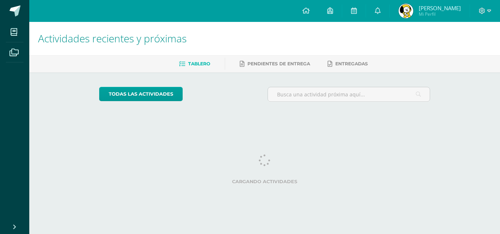
click at [490, 11] on icon at bounding box center [489, 11] width 4 height 3
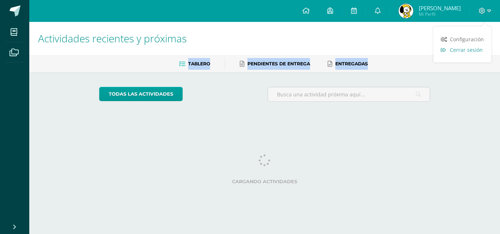
click at [470, 50] on span "Cerrar sesión" at bounding box center [466, 49] width 33 height 7
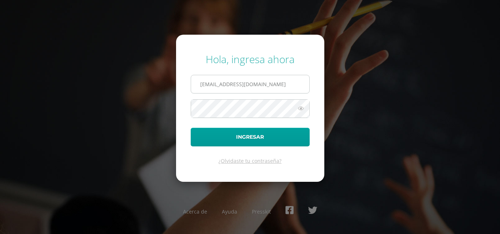
click at [276, 80] on input "2021288@laestrella.edu.gt" at bounding box center [250, 84] width 118 height 18
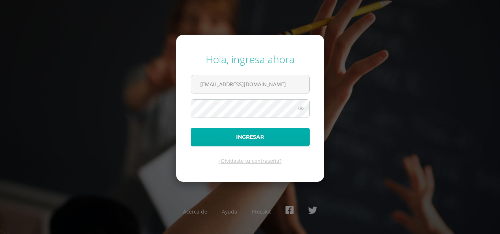
type input "claudiajudithfuentes123@gmail.com"
click at [244, 135] on button "Ingresar" at bounding box center [250, 137] width 119 height 19
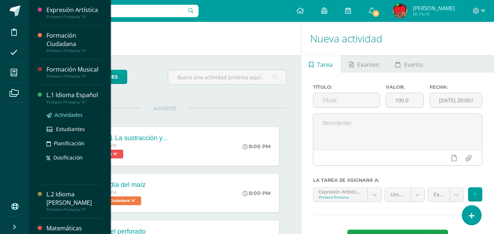
click at [68, 117] on span "Actividades" at bounding box center [69, 115] width 28 height 7
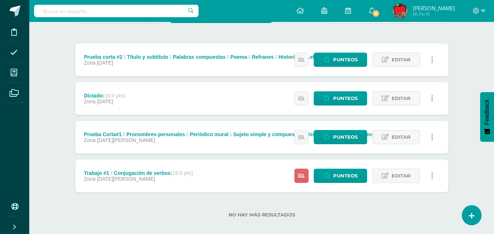
scroll to position [85, 0]
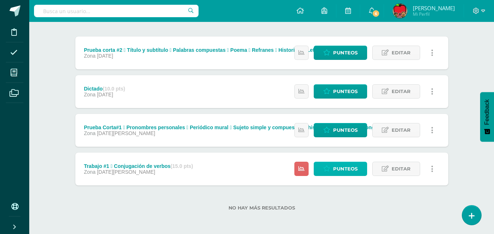
click at [329, 172] on icon at bounding box center [326, 169] width 7 height 6
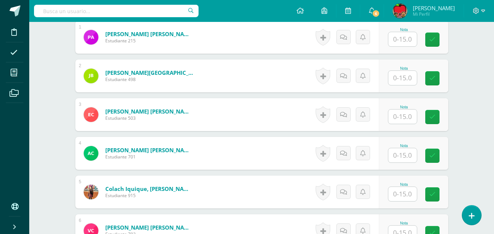
scroll to position [262, 0]
click at [405, 36] on input "text" at bounding box center [402, 39] width 29 height 14
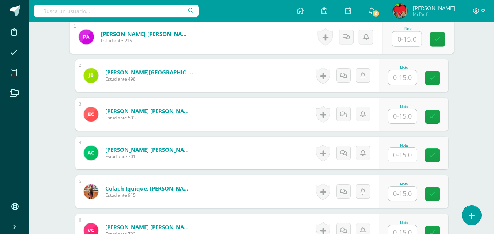
type input "5"
type input "15"
click at [400, 80] on input "text" at bounding box center [402, 77] width 29 height 14
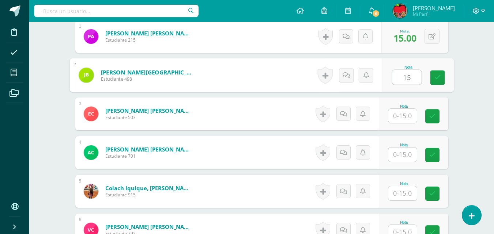
type input "15"
click at [401, 117] on input "text" at bounding box center [402, 116] width 29 height 14
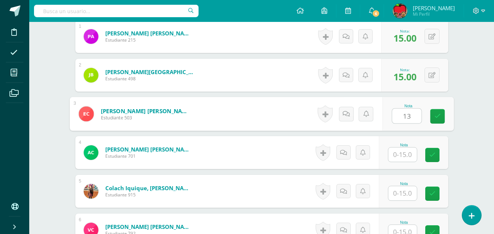
type input "13"
click at [406, 153] on input "text" at bounding box center [402, 155] width 29 height 14
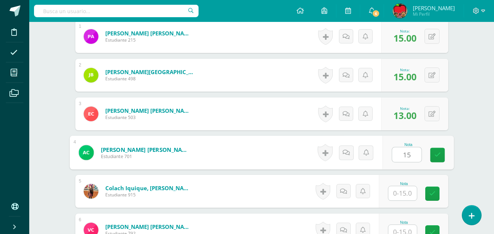
type input "15"
click at [403, 194] on input "text" at bounding box center [402, 194] width 29 height 14
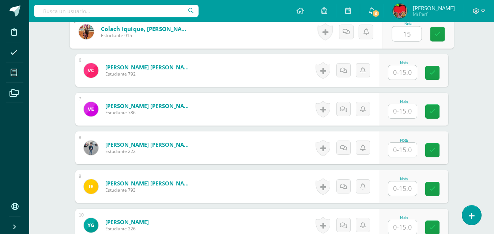
scroll to position [426, 0]
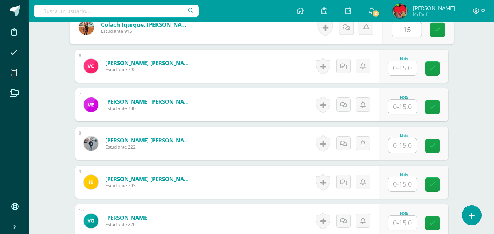
type input "15"
click at [402, 106] on input "text" at bounding box center [402, 107] width 29 height 14
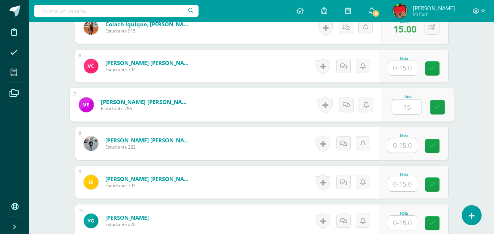
type input "15"
click at [403, 187] on input "text" at bounding box center [402, 184] width 29 height 14
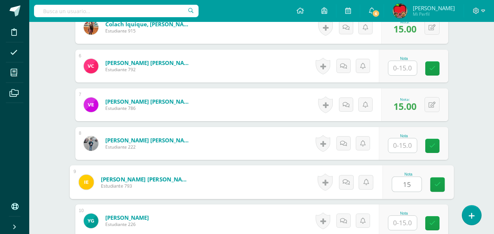
type input "15"
click at [404, 222] on input "text" at bounding box center [402, 223] width 29 height 14
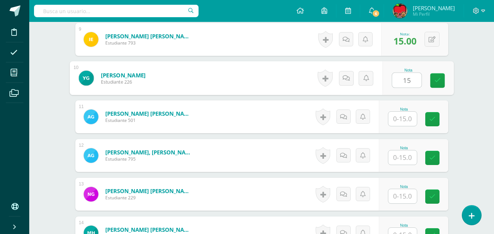
scroll to position [571, 0]
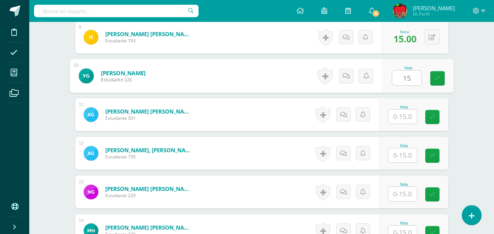
type input "15"
click at [406, 116] on input "text" at bounding box center [402, 117] width 29 height 14
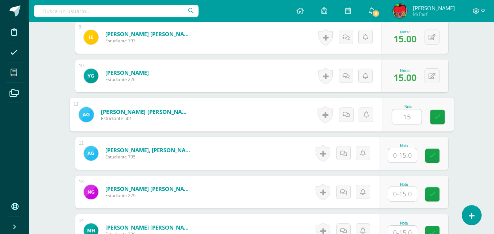
type input "15"
click at [406, 153] on input "text" at bounding box center [402, 156] width 29 height 14
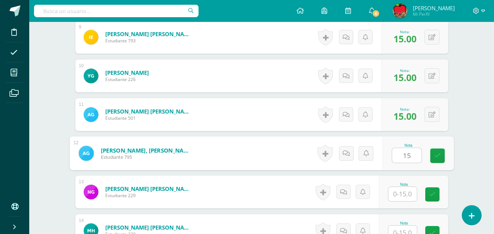
type input "15"
click at [403, 192] on input "text" at bounding box center [402, 194] width 29 height 14
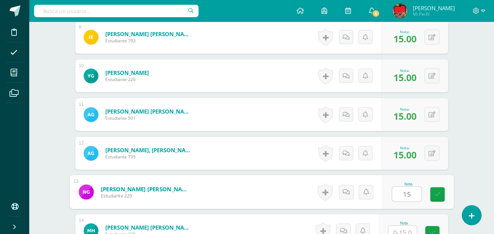
type input "15"
click at [406, 230] on input "text" at bounding box center [402, 233] width 29 height 14
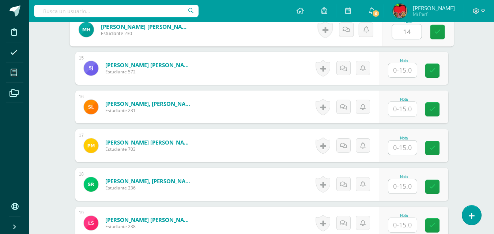
scroll to position [775, 0]
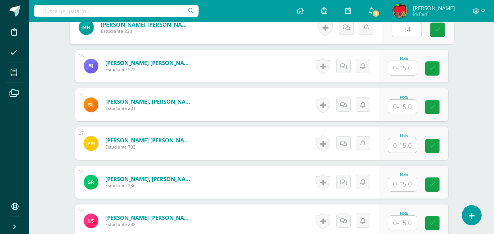
type input "14"
click at [403, 109] on input "text" at bounding box center [402, 107] width 29 height 14
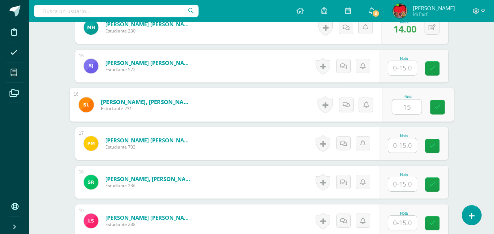
type input "15"
click at [403, 146] on input "text" at bounding box center [402, 146] width 29 height 14
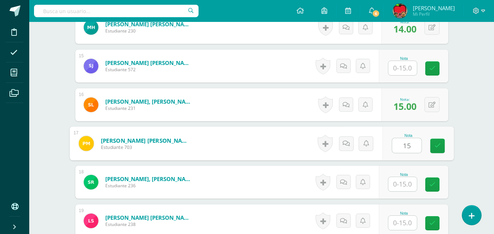
type input "15"
click at [405, 183] on input "text" at bounding box center [402, 184] width 29 height 14
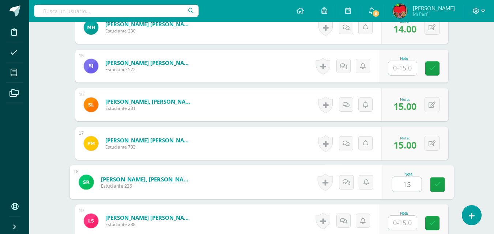
type input "15"
click at [407, 223] on input "text" at bounding box center [402, 223] width 29 height 14
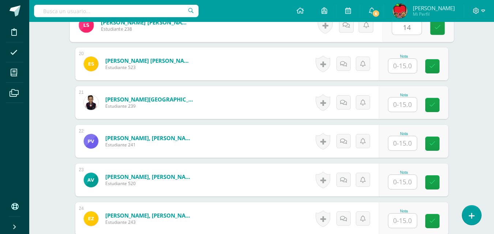
scroll to position [973, 0]
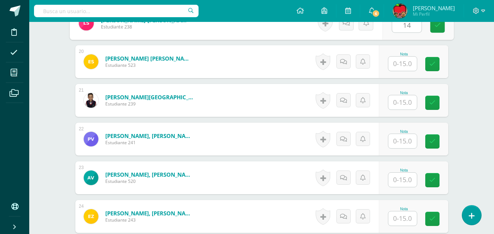
type input "14"
click at [403, 64] on input "text" at bounding box center [402, 64] width 29 height 14
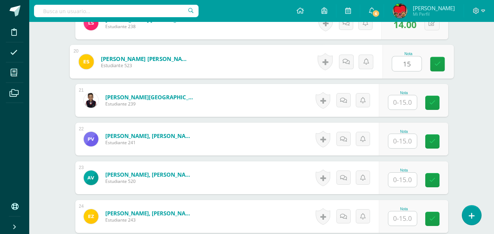
type input "15"
click at [404, 105] on input "text" at bounding box center [402, 102] width 29 height 14
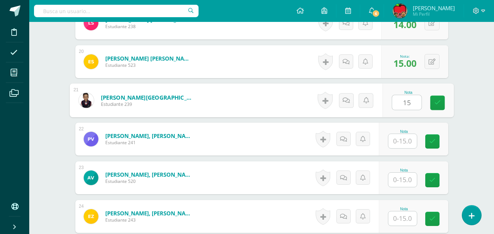
type input "15"
click at [406, 140] on input "text" at bounding box center [402, 141] width 29 height 14
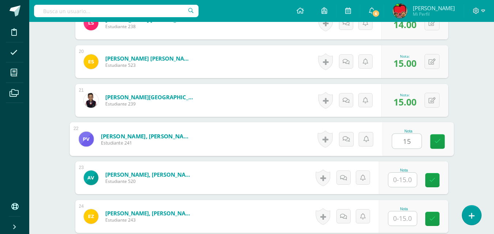
type input "15"
click at [405, 179] on input "text" at bounding box center [402, 180] width 29 height 14
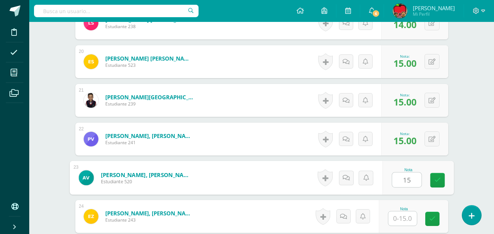
type input "15"
click at [402, 219] on input "text" at bounding box center [402, 219] width 29 height 14
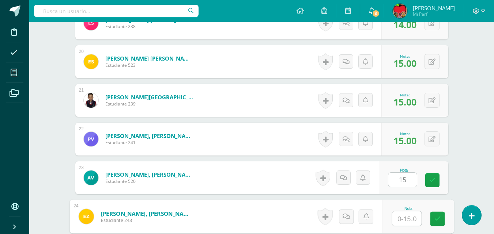
type input "0"
click at [436, 218] on icon at bounding box center [437, 219] width 7 height 6
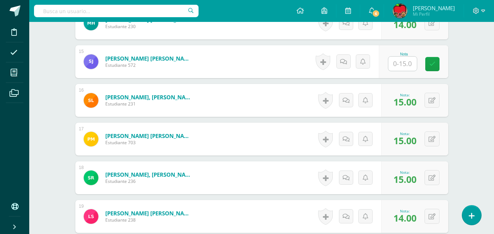
scroll to position [720, 0]
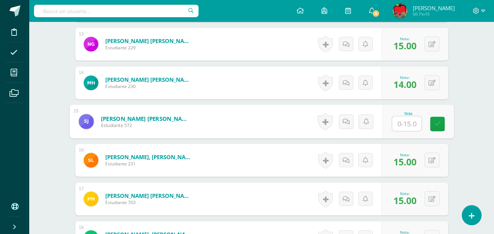
click at [402, 125] on input "text" at bounding box center [406, 124] width 29 height 15
type input "0"
click at [437, 124] on icon at bounding box center [437, 124] width 7 height 6
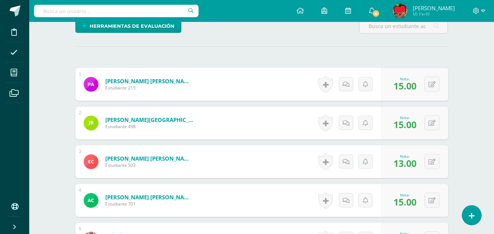
scroll to position [0, 0]
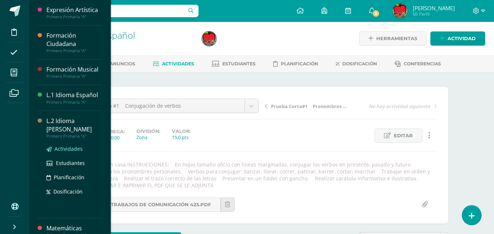
click at [63, 149] on span "Actividades" at bounding box center [69, 149] width 28 height 7
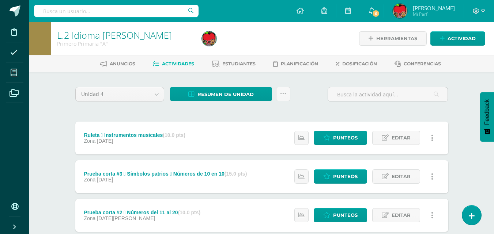
scroll to position [85, 0]
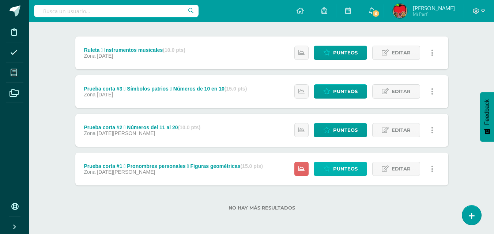
click at [339, 171] on span "Punteos" at bounding box center [345, 169] width 25 height 14
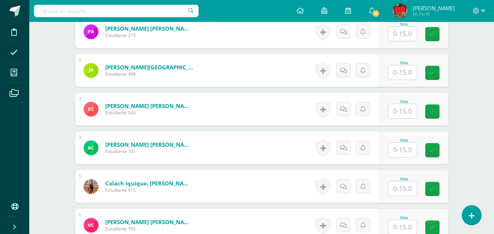
scroll to position [246, 0]
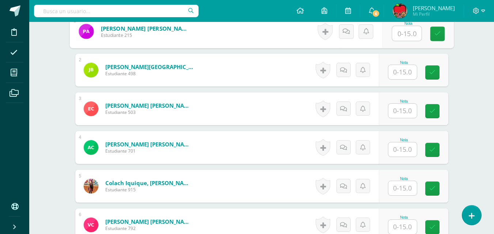
click at [403, 32] on input "text" at bounding box center [406, 33] width 29 height 15
type input "15"
click at [407, 71] on input "text" at bounding box center [402, 72] width 29 height 14
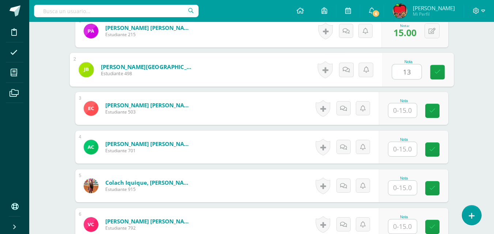
type input "13"
click at [406, 113] on input "text" at bounding box center [402, 111] width 29 height 14
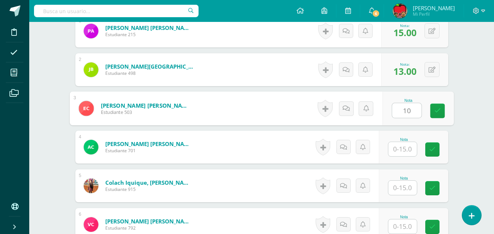
type input "10"
click at [404, 151] on input "text" at bounding box center [402, 149] width 29 height 14
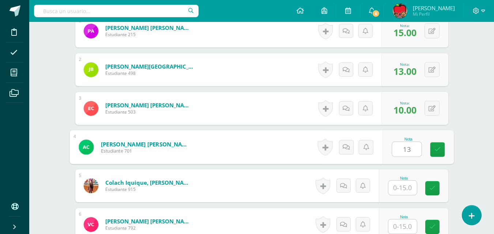
type input "13"
click at [403, 189] on input "text" at bounding box center [402, 188] width 29 height 14
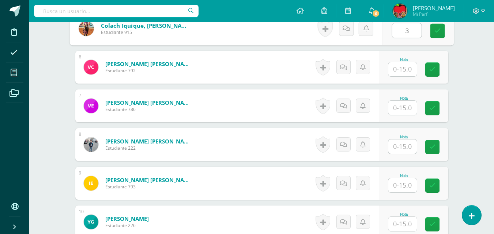
scroll to position [406, 0]
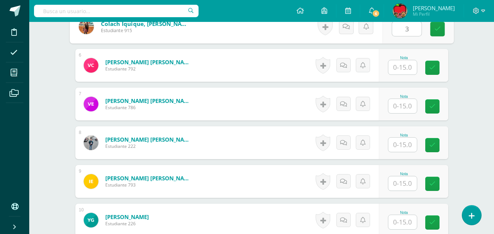
type input "3"
click at [403, 109] on input "text" at bounding box center [402, 106] width 29 height 14
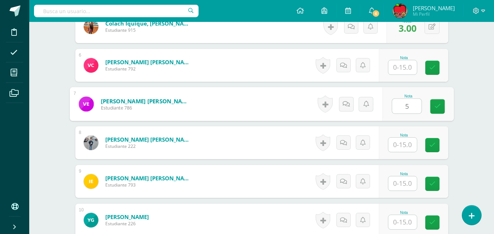
type input "5"
click at [406, 183] on input "text" at bounding box center [402, 184] width 29 height 14
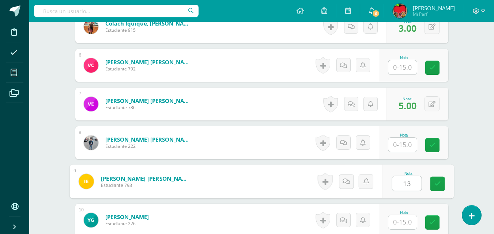
type input "13"
click at [405, 222] on input "text" at bounding box center [402, 222] width 29 height 14
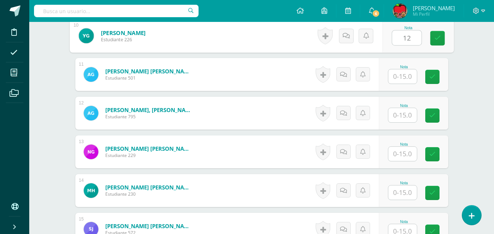
scroll to position [597, 0]
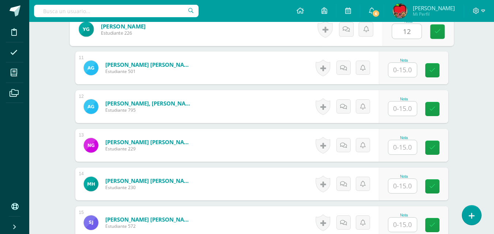
type input "12"
click at [403, 72] on input "text" at bounding box center [402, 70] width 29 height 14
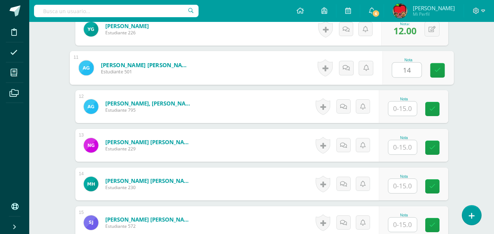
type input "14"
click at [406, 110] on input "text" at bounding box center [402, 109] width 29 height 14
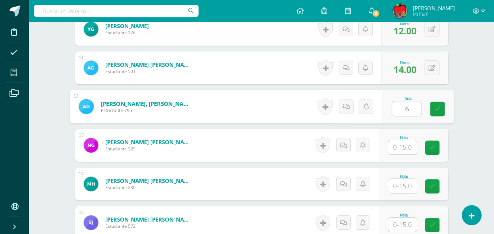
type input "6"
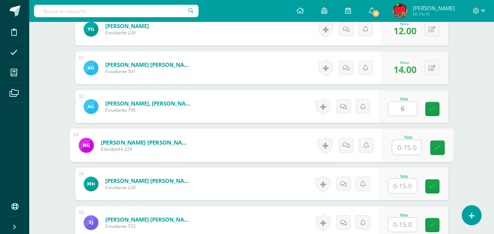
click at [402, 149] on input "text" at bounding box center [406, 147] width 29 height 15
type input "5"
click at [406, 187] on input "text" at bounding box center [402, 186] width 29 height 14
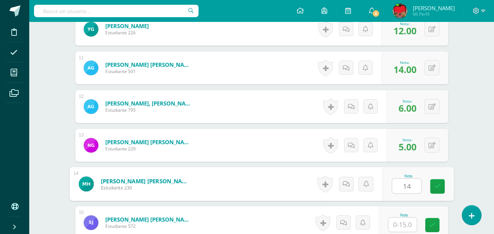
type input "14"
click at [407, 226] on input "text" at bounding box center [402, 225] width 29 height 14
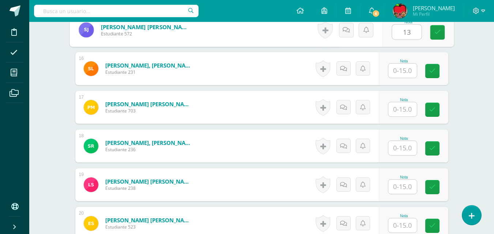
scroll to position [792, 0]
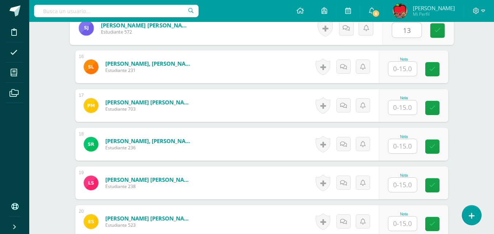
type input "13"
click at [407, 67] on input "text" at bounding box center [402, 69] width 29 height 14
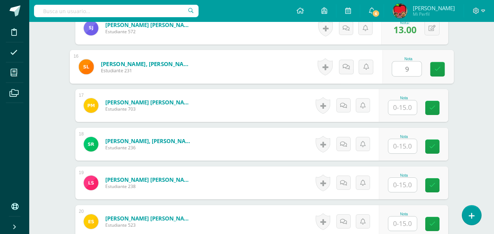
type input "9"
click at [406, 108] on input "text" at bounding box center [402, 108] width 29 height 14
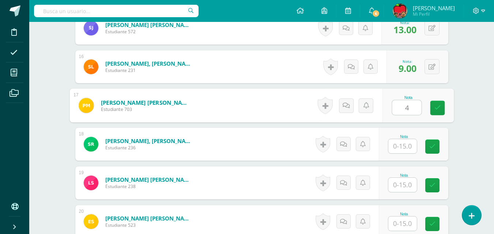
type input "4"
click at [407, 145] on input "text" at bounding box center [402, 146] width 29 height 14
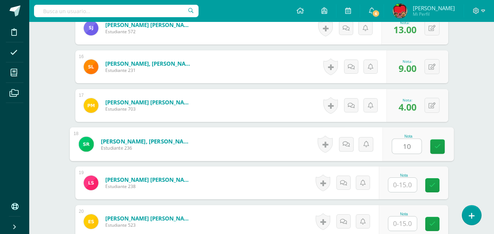
type input "10"
click at [404, 184] on input "text" at bounding box center [402, 185] width 29 height 14
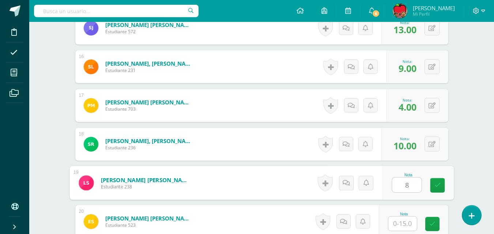
type input "8"
click at [405, 225] on input "text" at bounding box center [402, 224] width 29 height 14
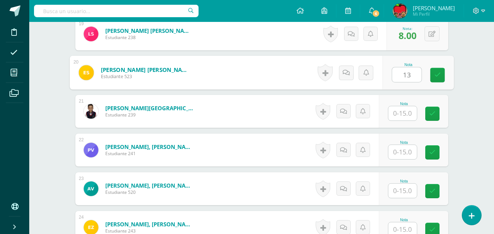
scroll to position [950, 0]
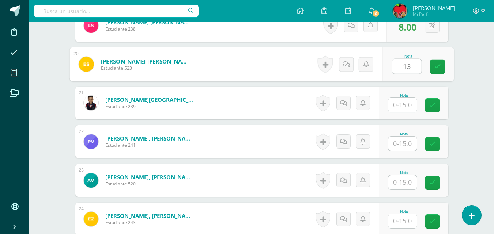
type input "13"
click at [403, 107] on input "text" at bounding box center [402, 105] width 29 height 14
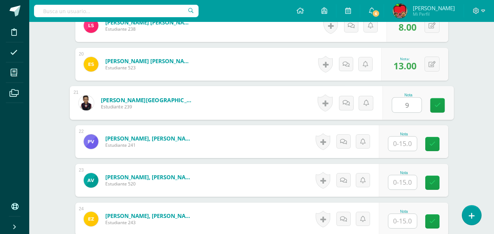
type input "9"
click at [405, 146] on input "text" at bounding box center [402, 144] width 29 height 14
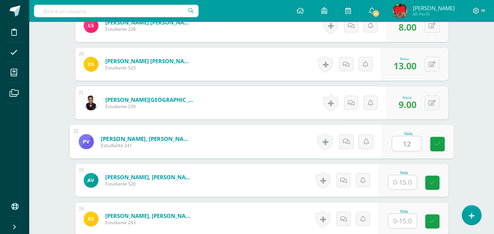
type input "12"
click at [404, 183] on input "text" at bounding box center [402, 183] width 29 height 14
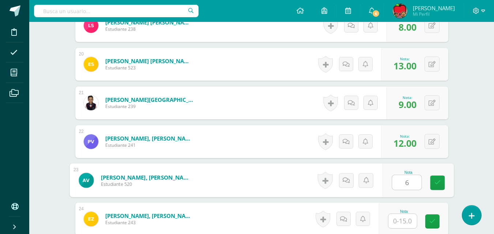
type input "6"
click at [408, 221] on input "text" at bounding box center [402, 221] width 29 height 14
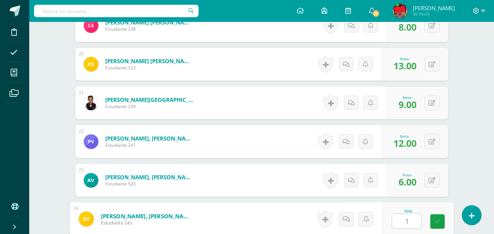
type input "11"
click at [438, 223] on icon at bounding box center [437, 222] width 7 height 6
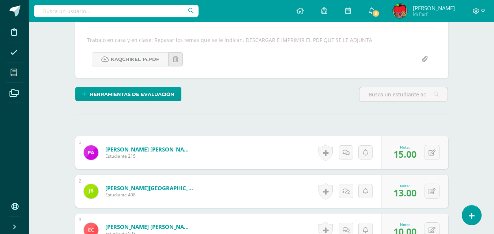
scroll to position [0, 0]
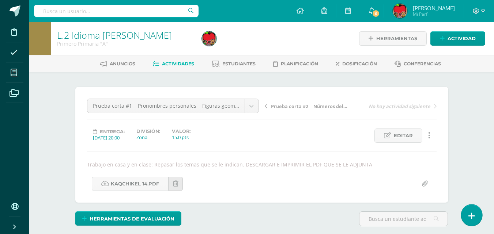
click at [470, 213] on icon at bounding box center [472, 216] width 7 height 8
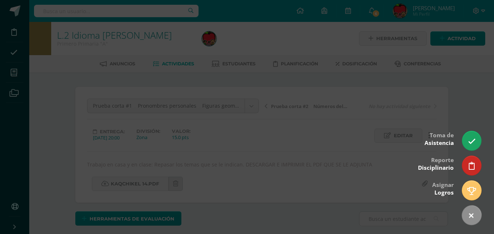
click at [468, 83] on div at bounding box center [247, 117] width 494 height 234
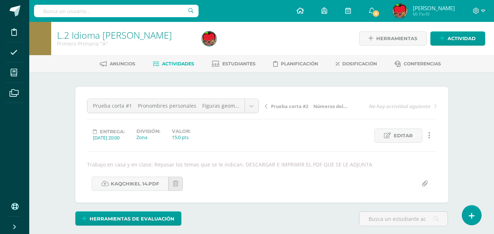
click at [304, 9] on icon at bounding box center [300, 10] width 7 height 7
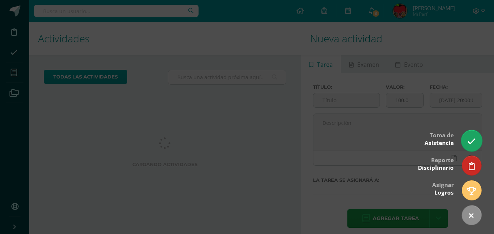
click at [472, 144] on icon at bounding box center [471, 142] width 8 height 8
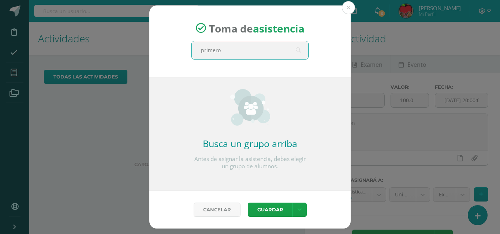
type input "primero A"
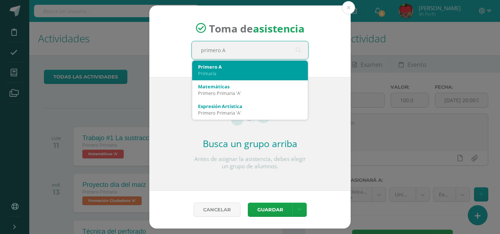
click at [228, 67] on div "Primero A" at bounding box center [250, 67] width 104 height 7
